Goal: Information Seeking & Learning: Understand process/instructions

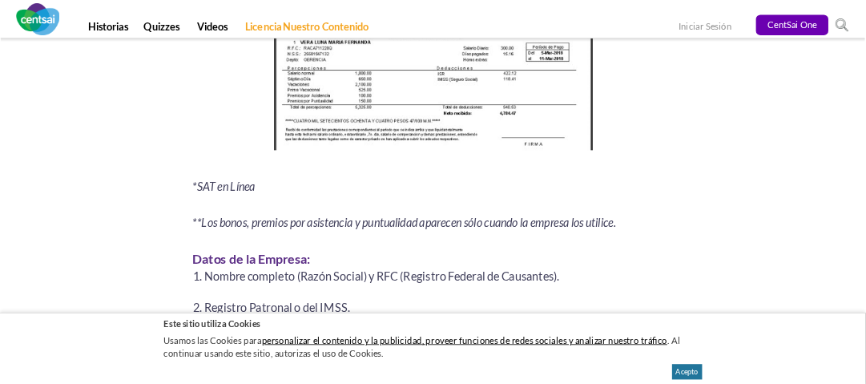
scroll to position [2243, 0]
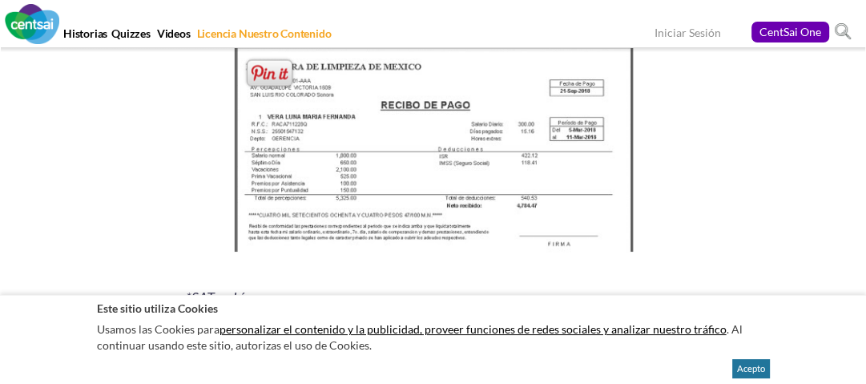
click at [490, 148] on img at bounding box center [433, 154] width 411 height 224
click at [288, 80] on span at bounding box center [270, 73] width 52 height 33
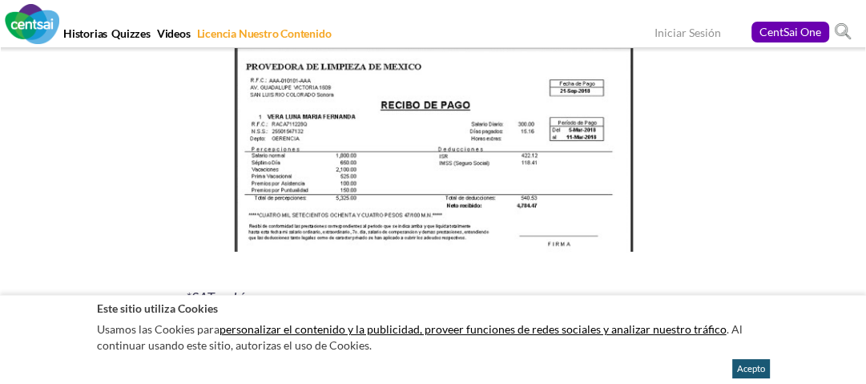
click at [746, 375] on button "Acepto" at bounding box center [751, 368] width 38 height 19
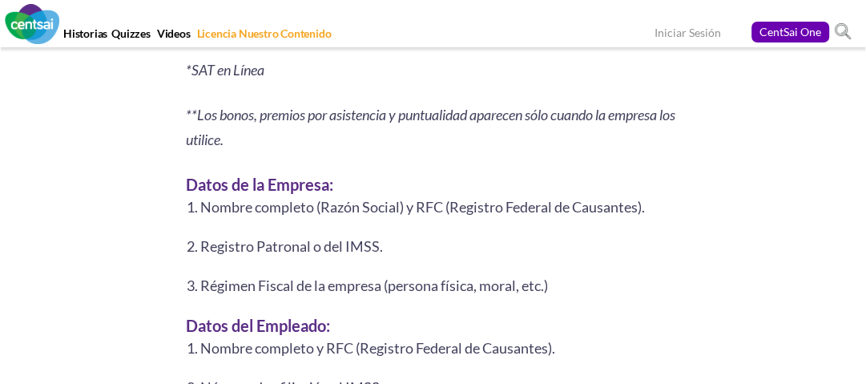
scroll to position [2436, 0]
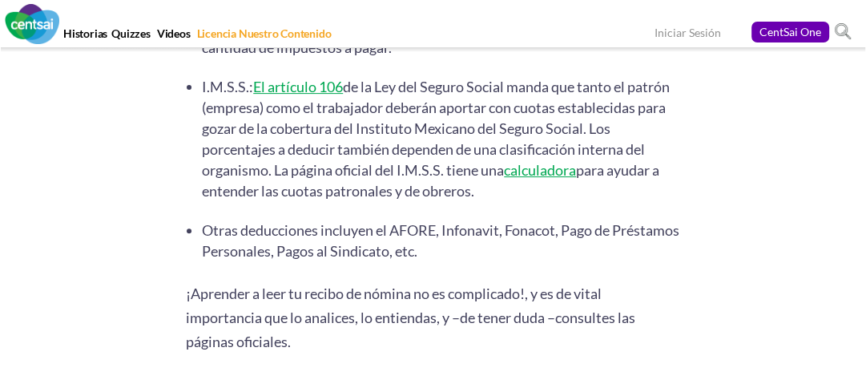
scroll to position [4787, 0]
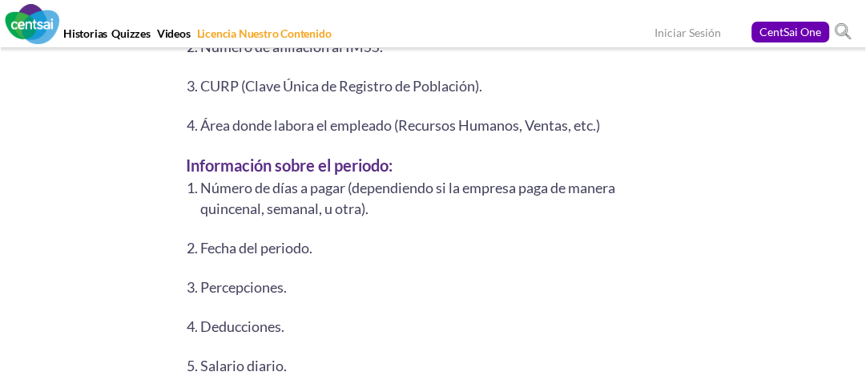
scroll to position [2820, 0]
